Goal: Navigation & Orientation: Understand site structure

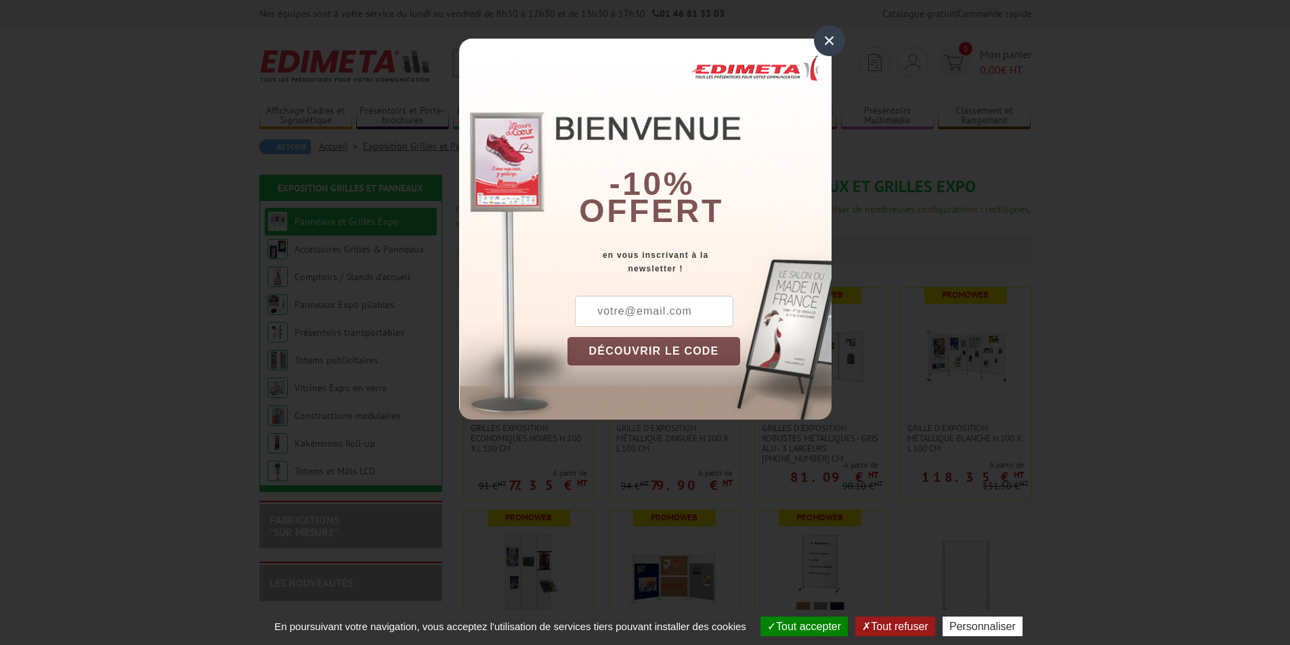
click at [827, 45] on div "×" at bounding box center [829, 40] width 31 height 31
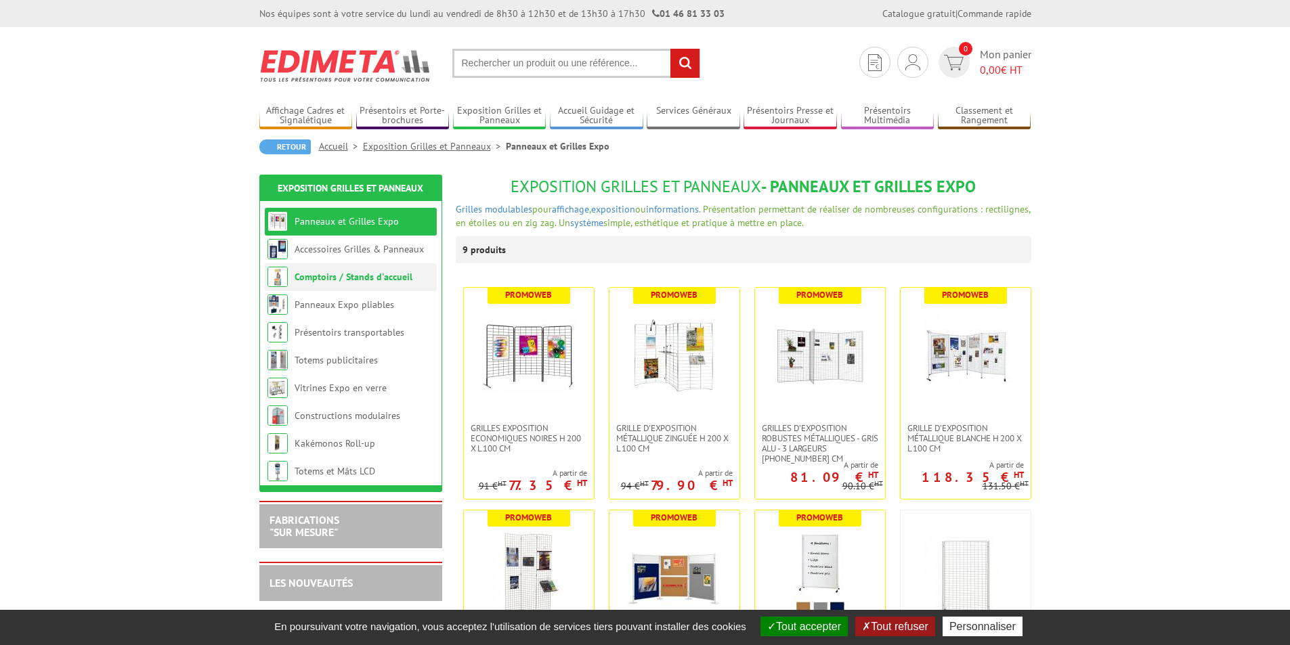
click at [317, 278] on link "Comptoirs / Stands d'accueil" at bounding box center [354, 277] width 118 height 12
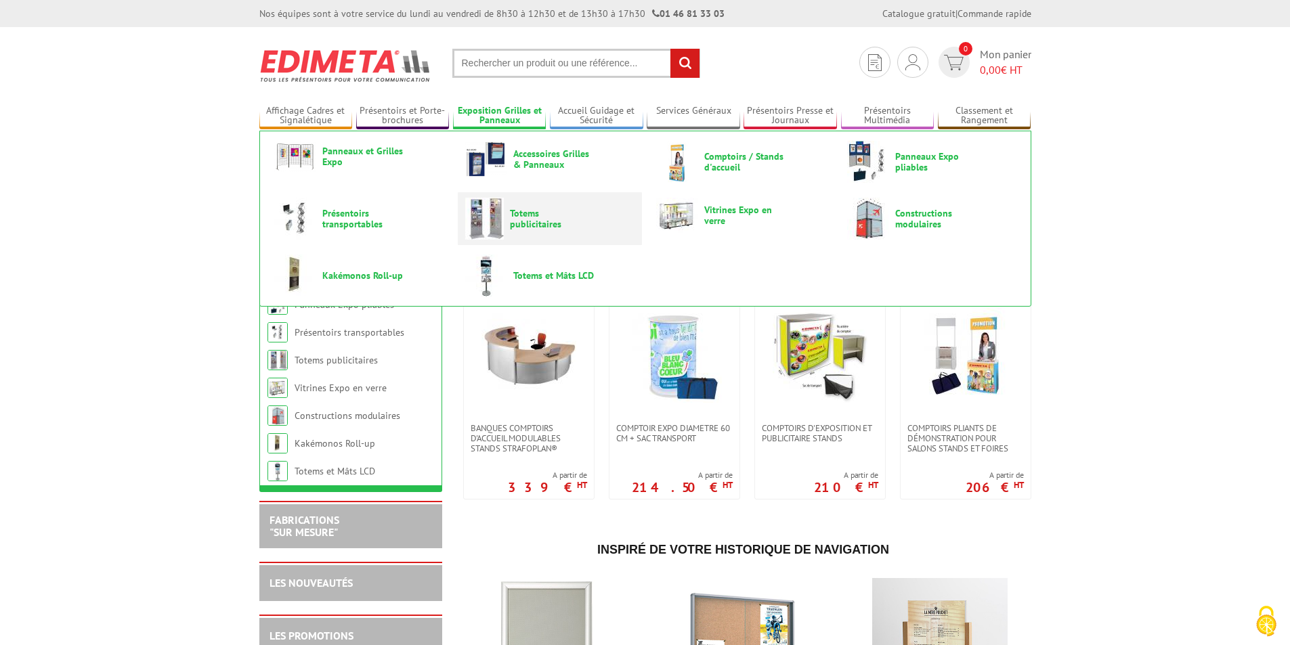
click at [521, 213] on span "Totems publicitaires" at bounding box center [550, 219] width 81 height 22
